Goal: Transaction & Acquisition: Purchase product/service

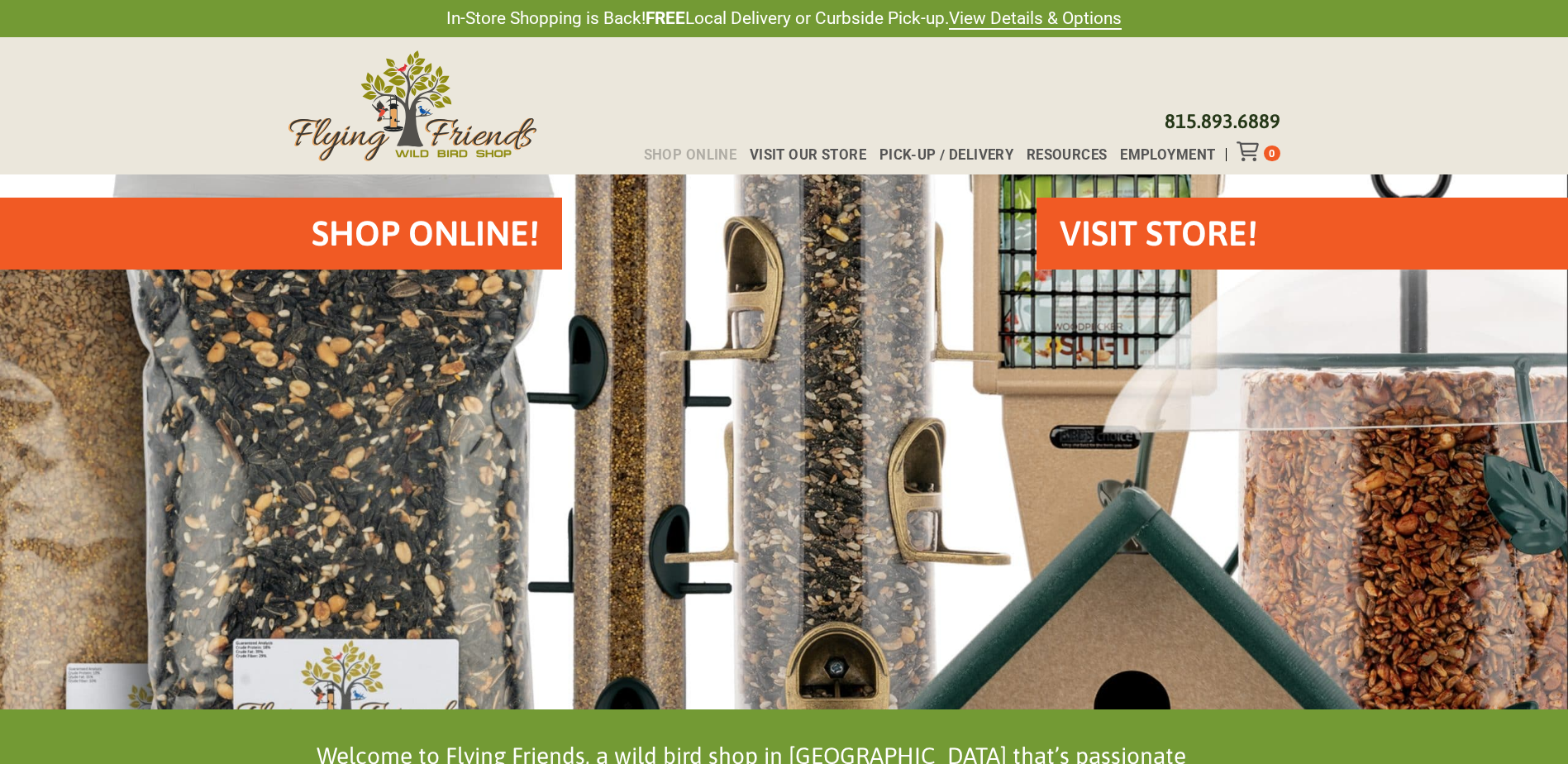
click at [714, 154] on span "Shop Online" at bounding box center [690, 155] width 93 height 14
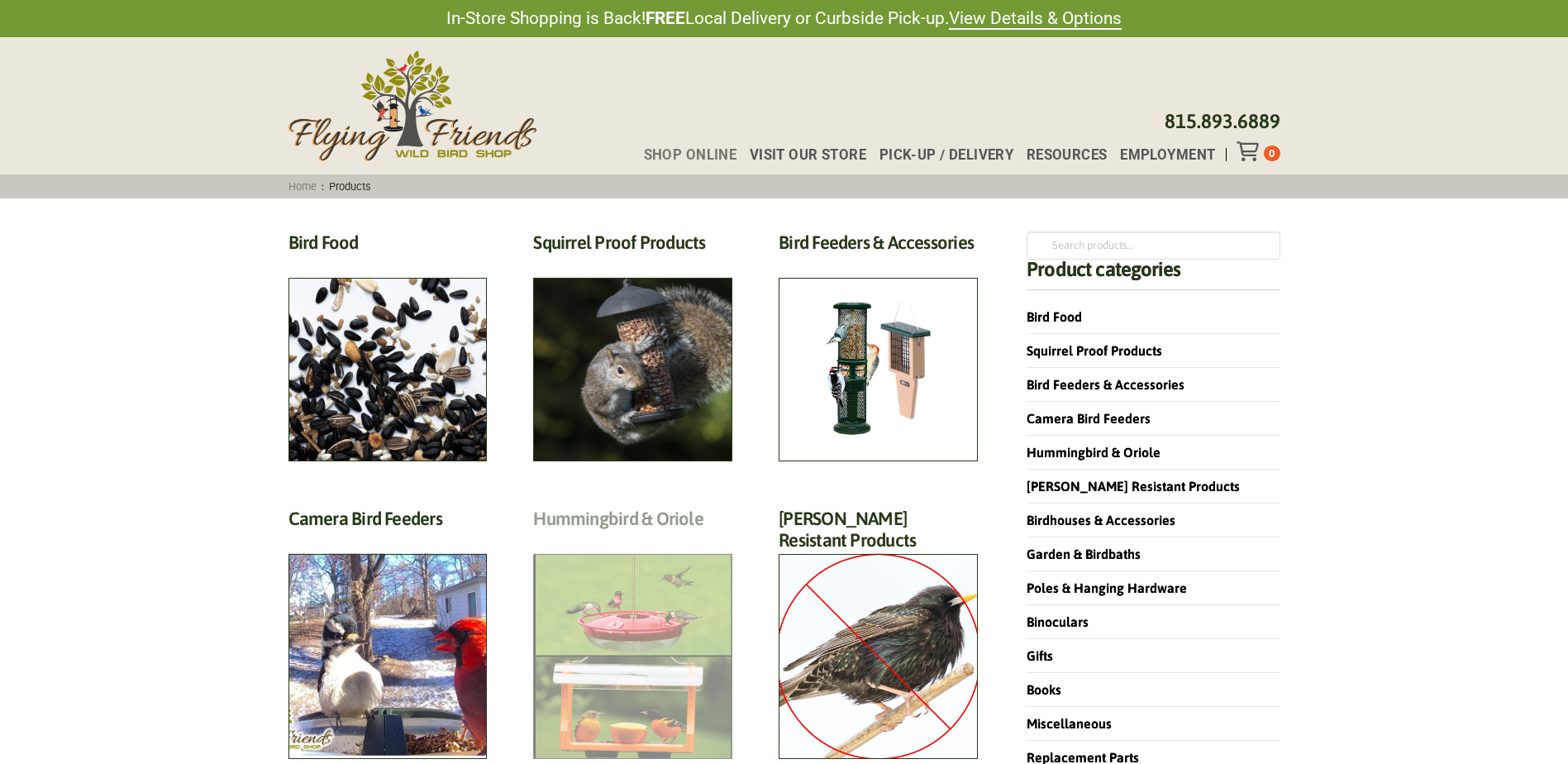
click at [618, 538] on h2 "Hummingbird & Oriole (46)" at bounding box center [633, 522] width 200 height 31
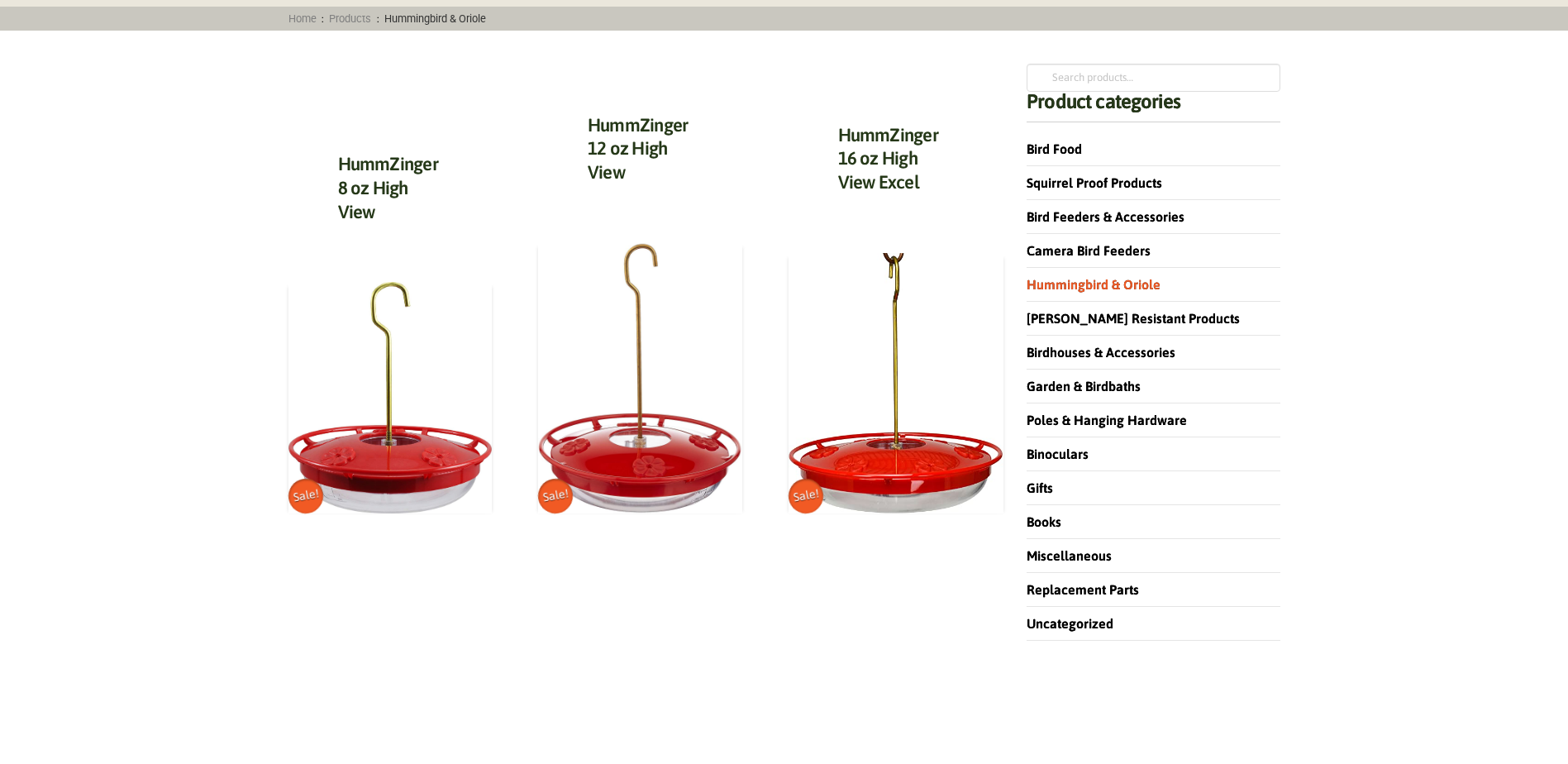
scroll to position [248, 0]
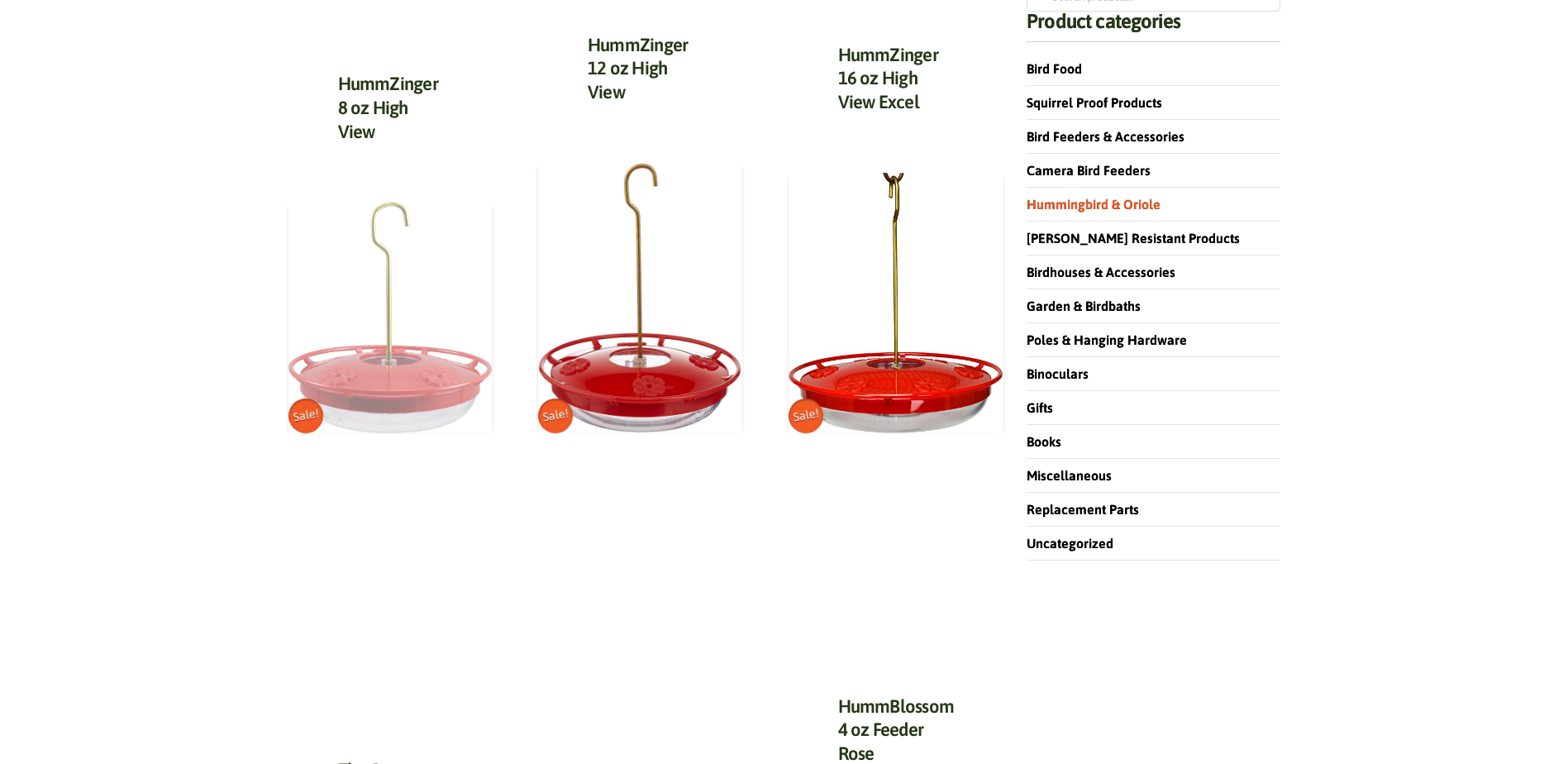
click at [377, 386] on img at bounding box center [391, 318] width 205 height 231
